Goal: Find specific page/section: Find specific page/section

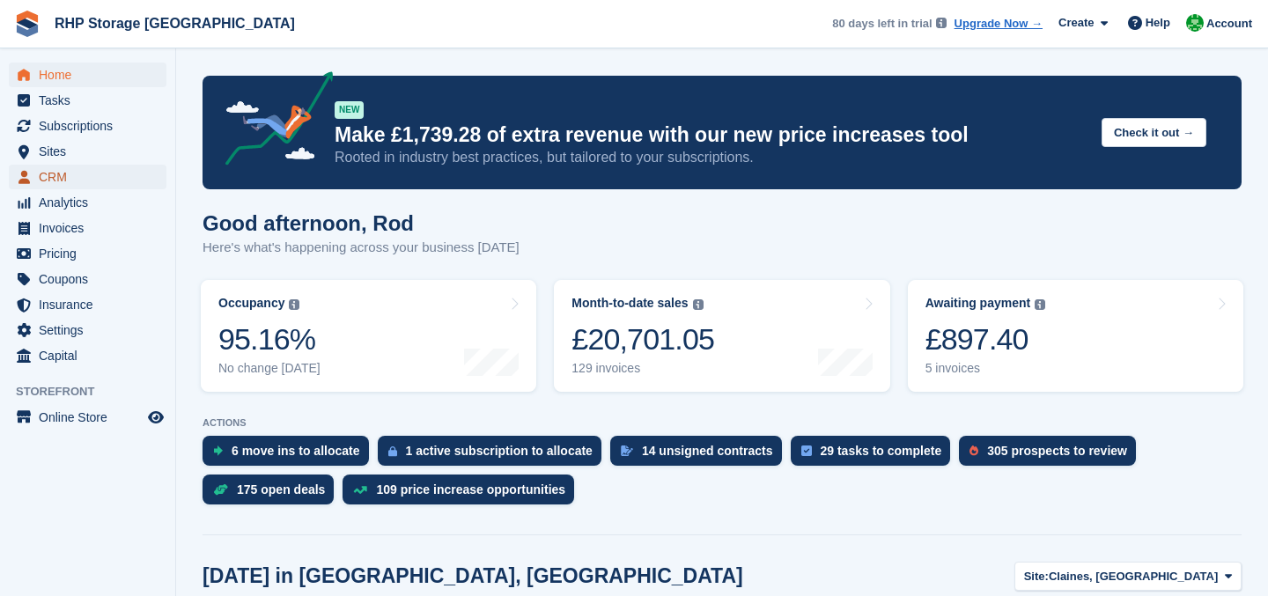
click at [97, 165] on span "CRM" at bounding box center [92, 177] width 106 height 25
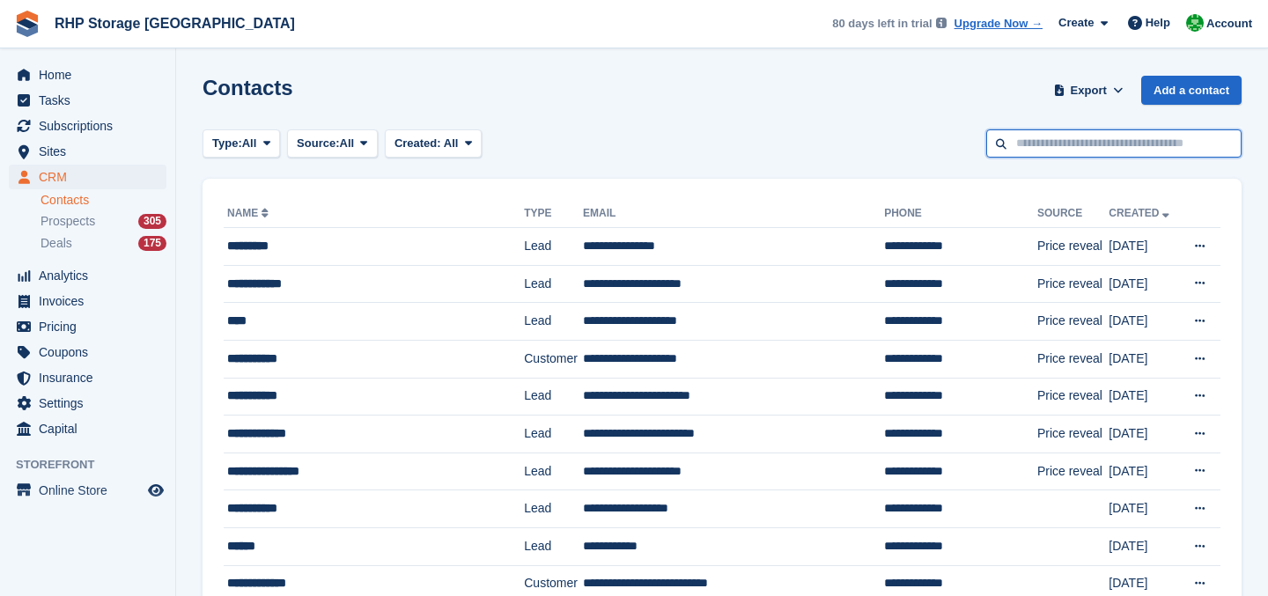
click at [1089, 150] on input "text" at bounding box center [1113, 143] width 255 height 29
type input "***"
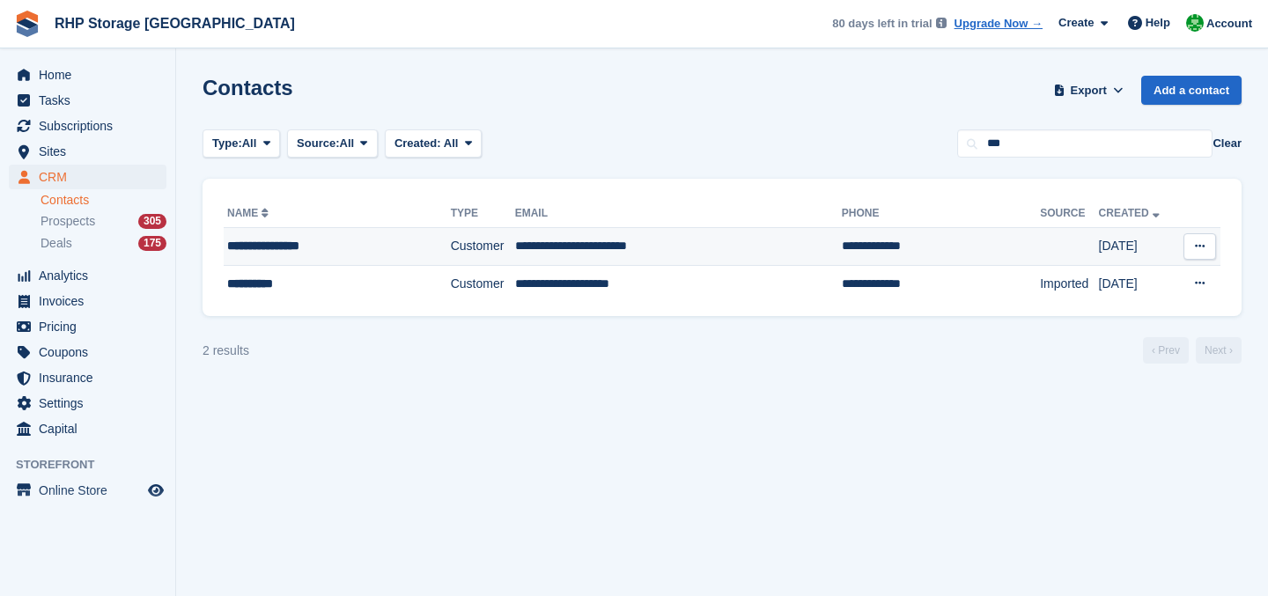
click at [486, 252] on td "Customer" at bounding box center [483, 247] width 64 height 38
